Goal: Transaction & Acquisition: Purchase product/service

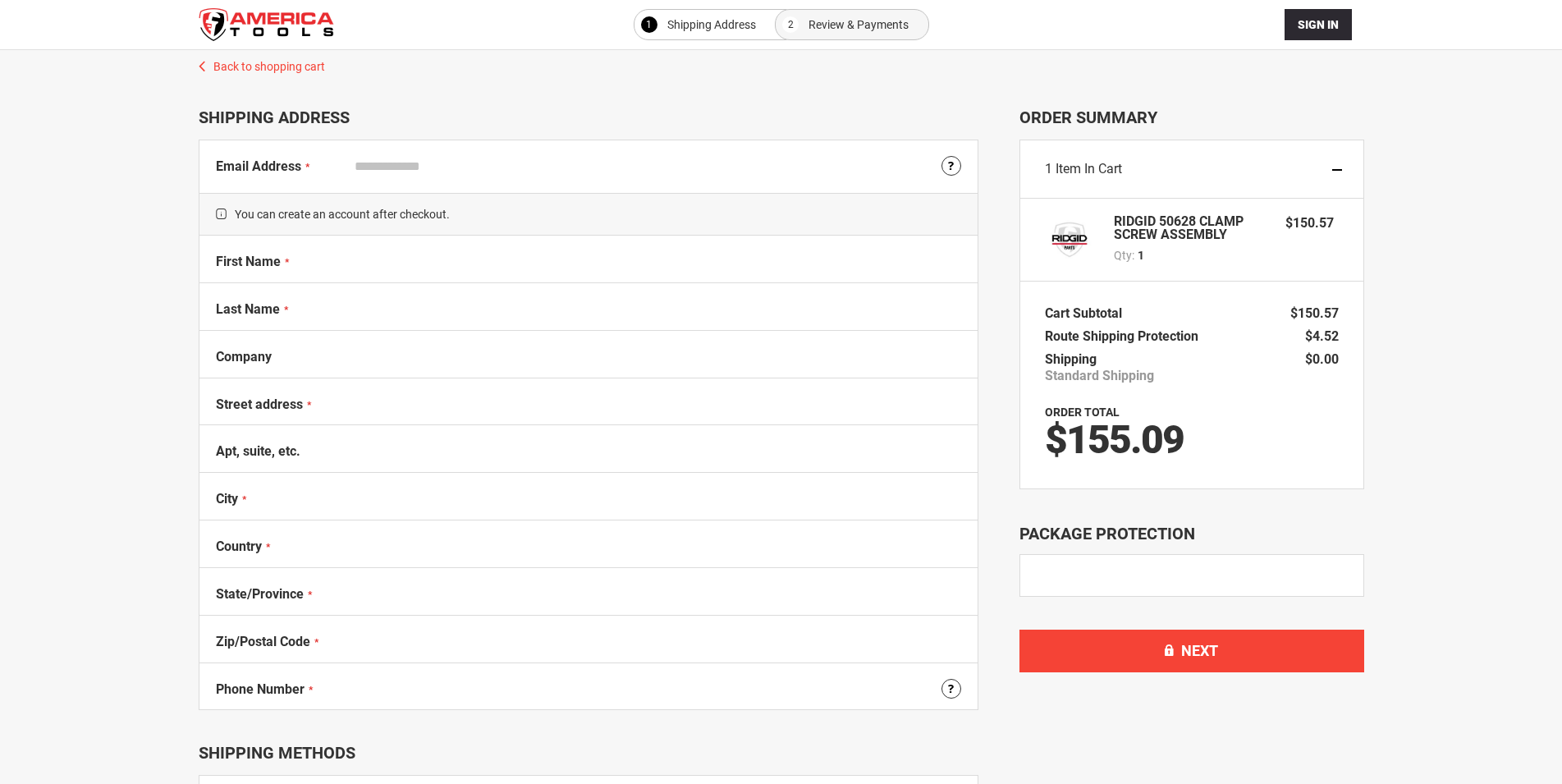
select select "**"
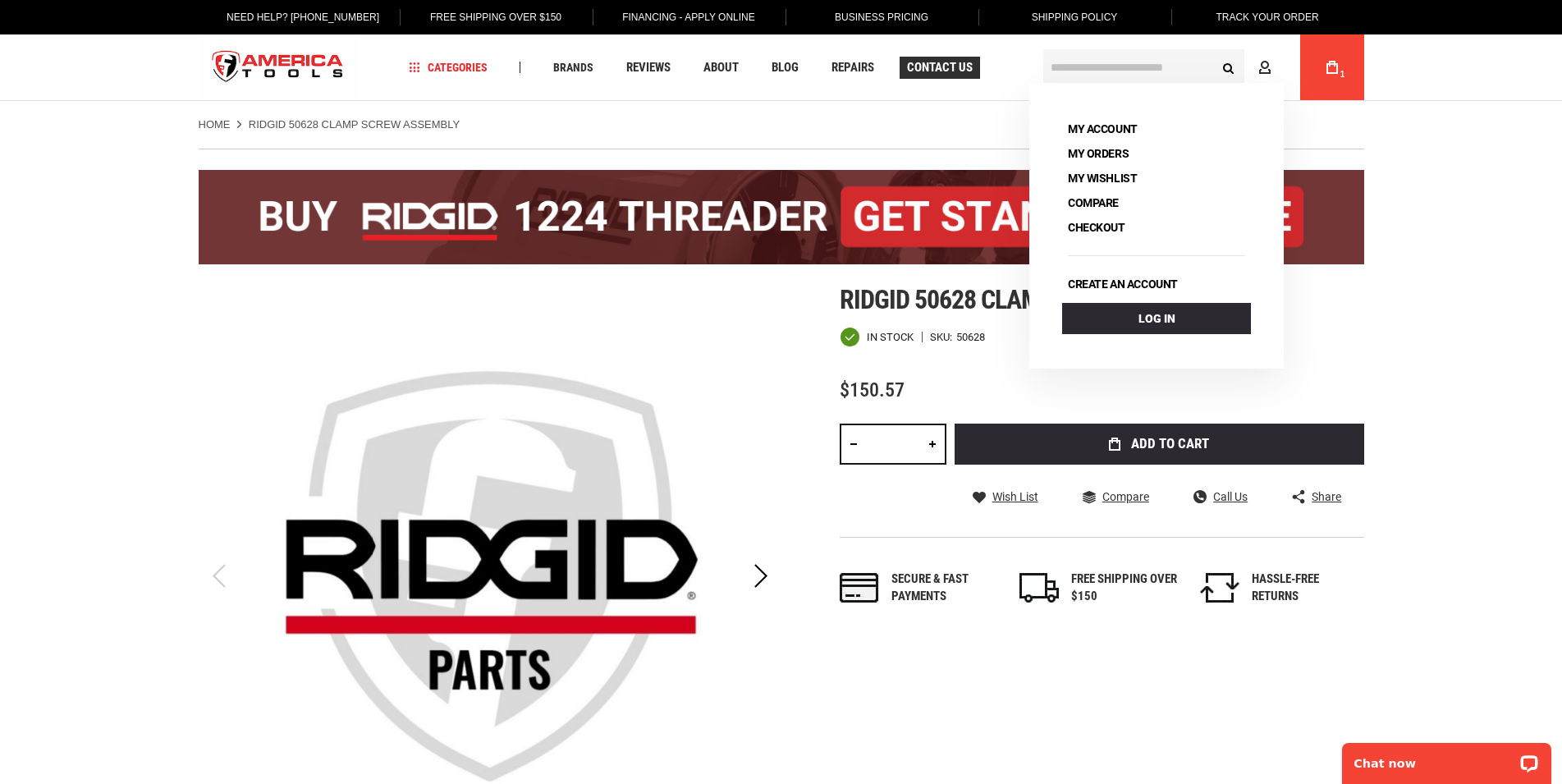
click at [952, 68] on span "Contact Us" at bounding box center [939, 68] width 66 height 12
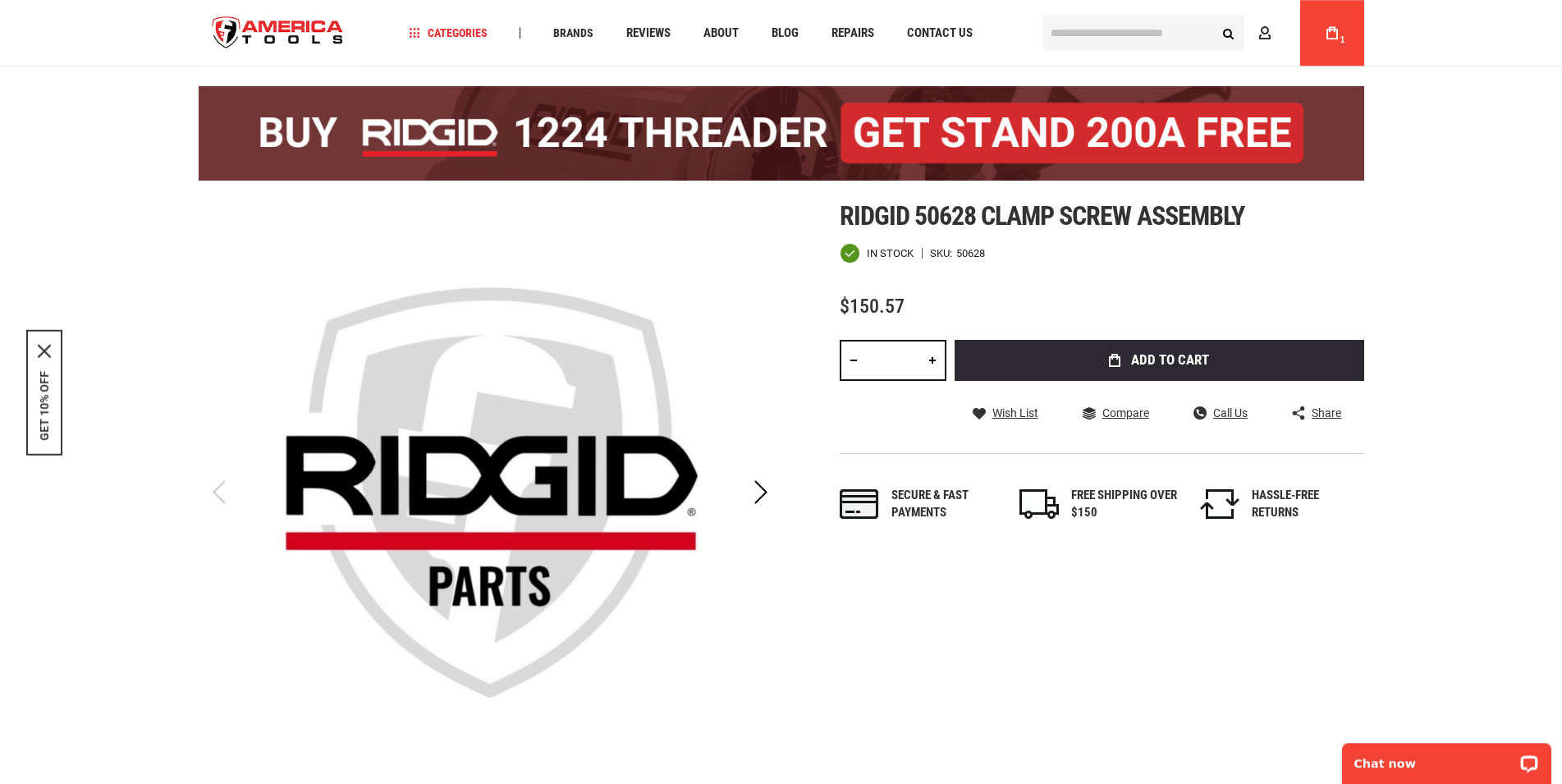
scroll to position [83, 0]
